Goal: Information Seeking & Learning: Learn about a topic

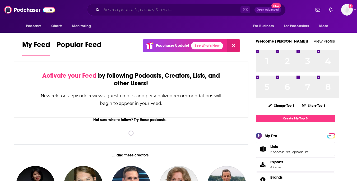
click at [198, 11] on input "Search podcasts, credits, & more..." at bounding box center [170, 10] width 139 height 8
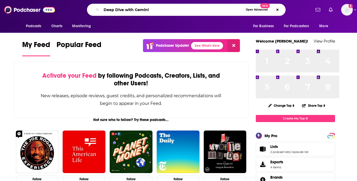
type input "Deep Dive with Gemini"
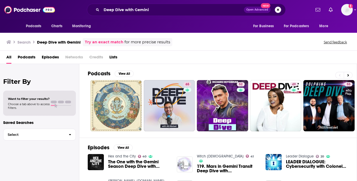
scroll to position [8, 0]
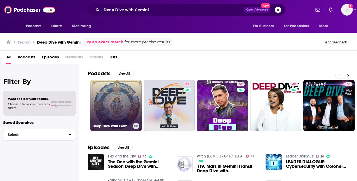
click at [139, 120] on link "Deep Dive with Gemini" at bounding box center [115, 105] width 51 height 51
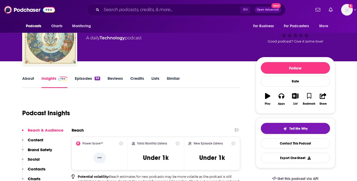
scroll to position [26, 0]
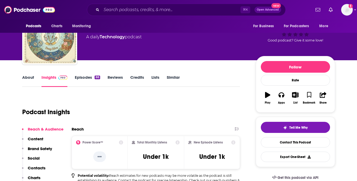
click at [83, 87] on link "Episodes 88" at bounding box center [87, 81] width 25 height 12
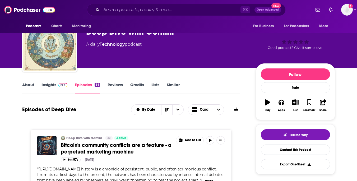
scroll to position [10, 0]
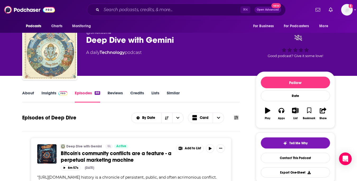
click at [55, 102] on link "Insights" at bounding box center [54, 96] width 26 height 12
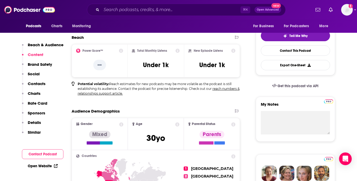
scroll to position [117, 0]
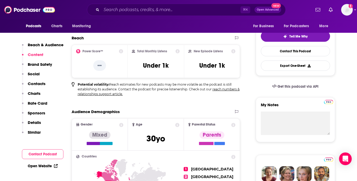
click at [123, 53] on icon at bounding box center [121, 51] width 4 height 4
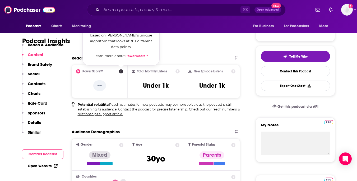
scroll to position [99, 0]
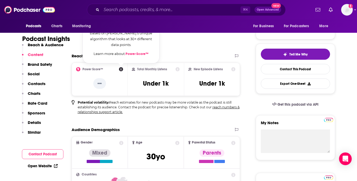
click at [198, 49] on div "Podcast Insights" at bounding box center [129, 35] width 214 height 27
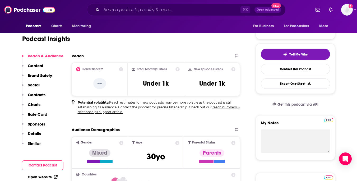
scroll to position [0, 0]
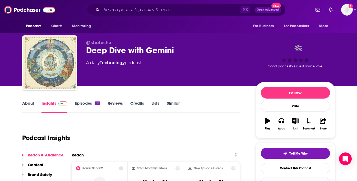
click at [87, 113] on link "Episodes 88" at bounding box center [87, 107] width 25 height 12
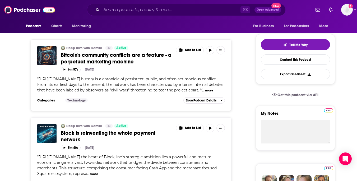
scroll to position [109, 0]
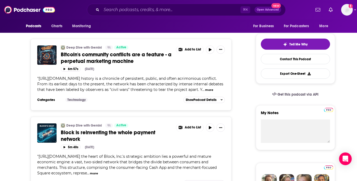
click at [141, 64] on span "Bitcoin's community conflicts are a feature - a perpetual marketing machine" at bounding box center [116, 57] width 111 height 13
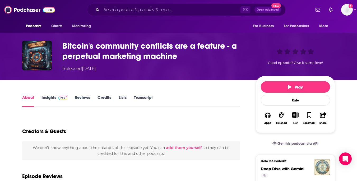
scroll to position [21, 0]
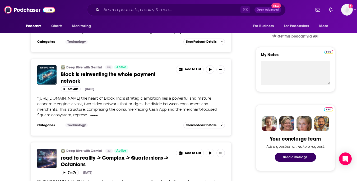
scroll to position [186, 0]
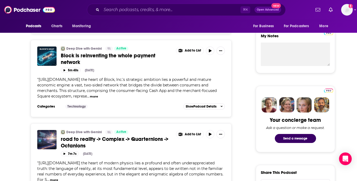
click at [97, 65] on span "Block is reinventing the whole payment network" at bounding box center [108, 58] width 94 height 13
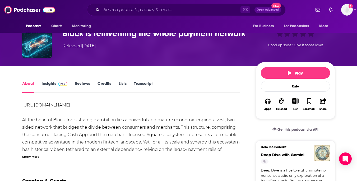
scroll to position [58, 0]
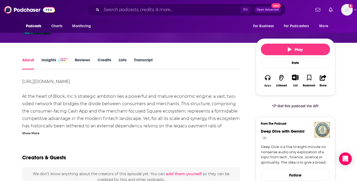
click at [271, 90] on button "Apps" at bounding box center [267, 80] width 14 height 19
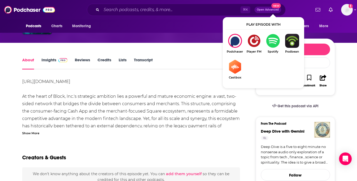
click at [204, 125] on div "[URL][DOMAIN_NAME] At the heart of Block, Inc.'s strategic ambition lies a powe…" at bounding box center [131, 118] width 218 height 81
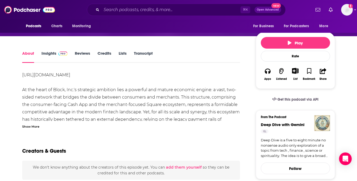
scroll to position [74, 0]
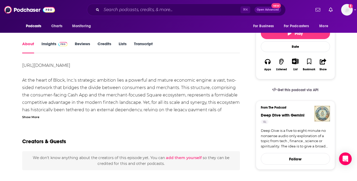
click at [33, 119] on div "Show More" at bounding box center [30, 116] width 17 height 5
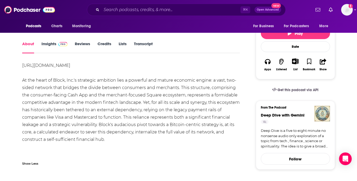
click at [121, 99] on div "[URL][DOMAIN_NAME] At the heart of Block, Inc.'s strategic ambition lies a powe…" at bounding box center [131, 102] width 218 height 81
click at [70, 68] on link "[URL][DOMAIN_NAME]" at bounding box center [46, 65] width 48 height 5
